Goal: Ask a question

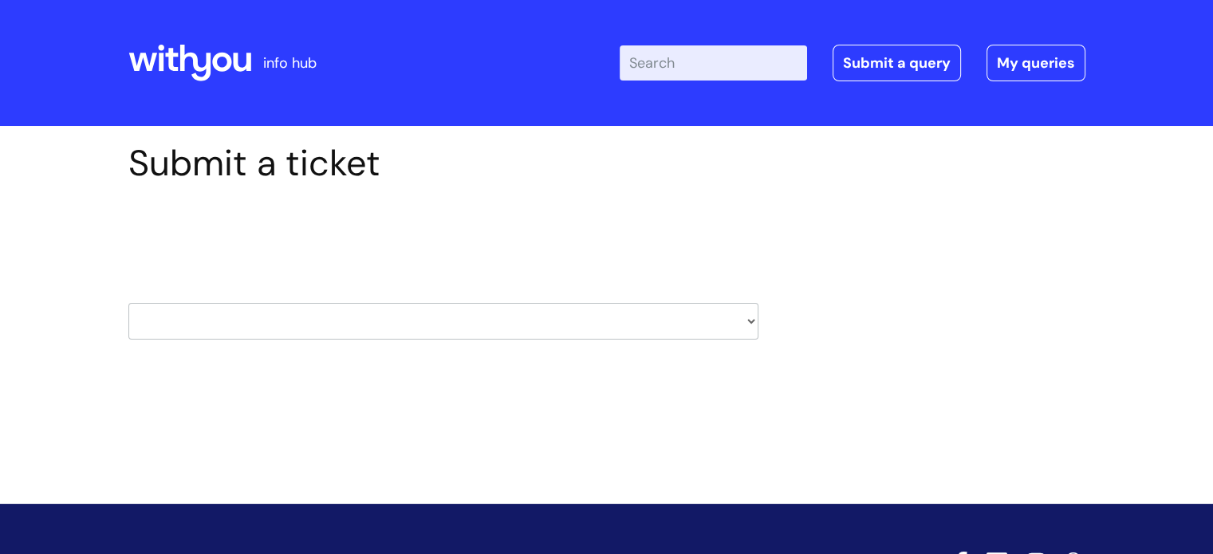
click at [517, 324] on select "HR / People IT and Support Clinical Drug Alerts Finance Accounts Data Support T…" at bounding box center [443, 321] width 630 height 37
select select "internal_communications"
click at [128, 303] on select "HR / People IT and Support Clinical Drug Alerts Finance Accounts Data Support T…" at bounding box center [443, 321] width 630 height 37
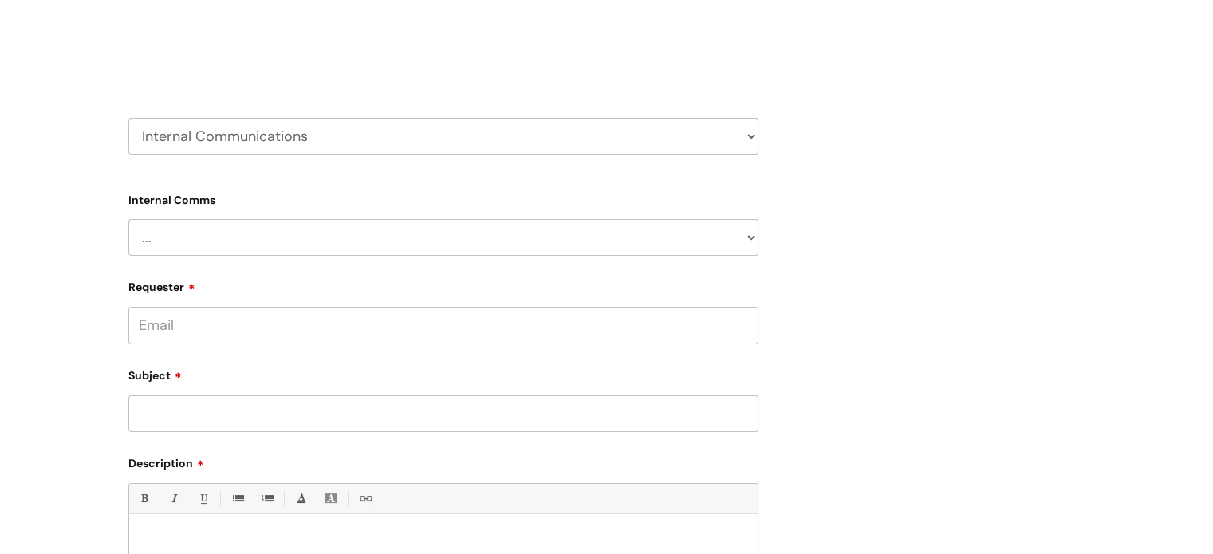
scroll to position [271, 0]
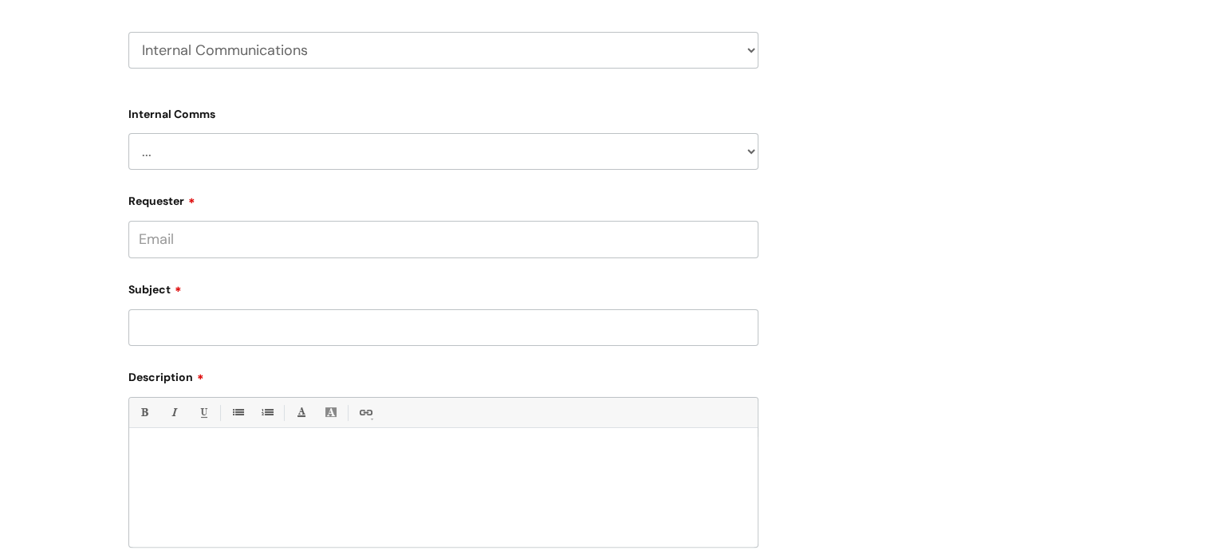
click at [184, 148] on select "... Internal Communication Staff and Volunteer awards Info hub WithYou Weekly e…" at bounding box center [443, 151] width 630 height 37
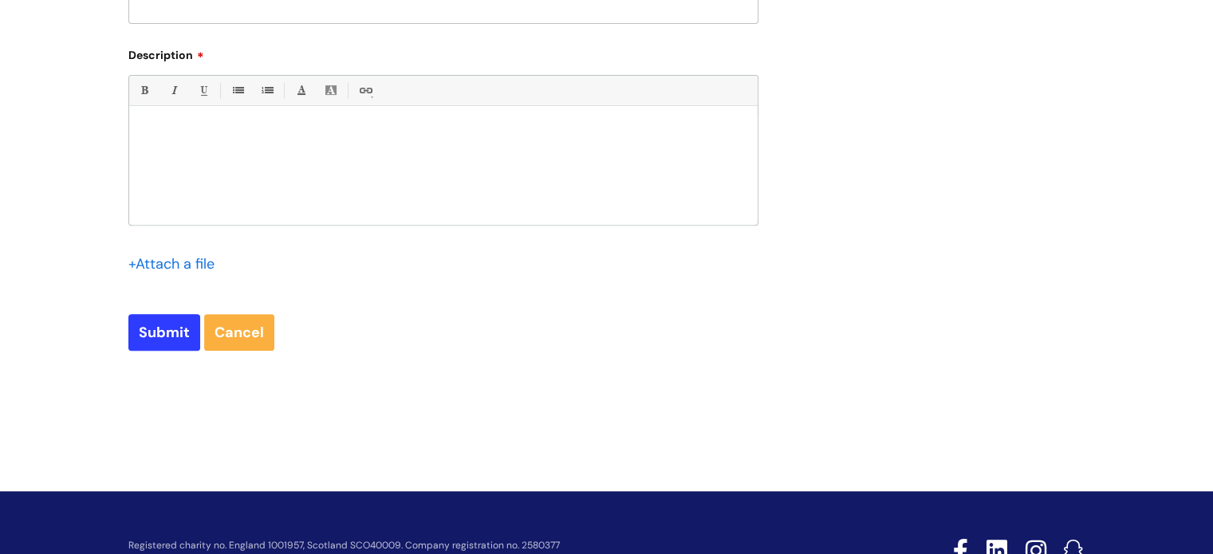
scroll to position [590, 0]
